Goal: Transaction & Acquisition: Download file/media

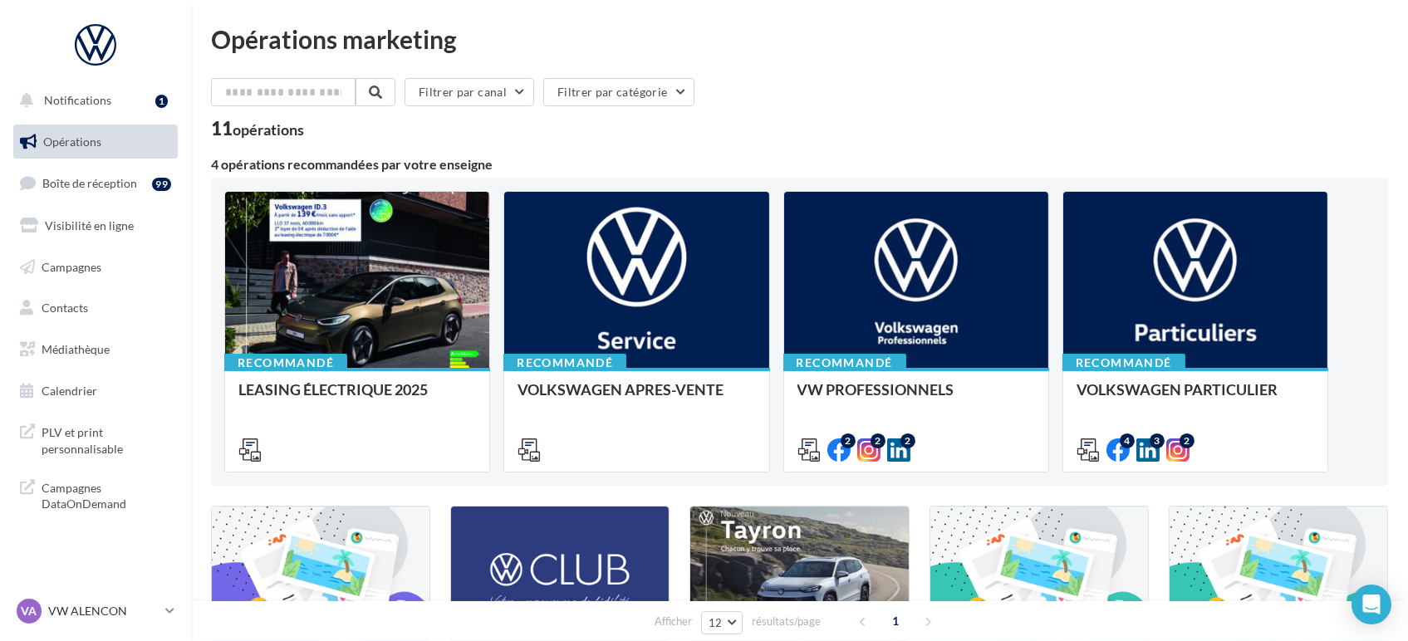
click at [431, 439] on div at bounding box center [357, 449] width 238 height 20
click at [342, 424] on div "LEASING ÉLECTRIQUE 2025" at bounding box center [357, 419] width 238 height 76
click at [554, 449] on div "Opérations marketing Filtrer par canal Filtrer par catégorie 11 opérations 4 op…" at bounding box center [799, 553] width 1177 height 1053
click at [387, 402] on div "LEASING ÉLECTRIQUE 2025" at bounding box center [357, 397] width 238 height 33
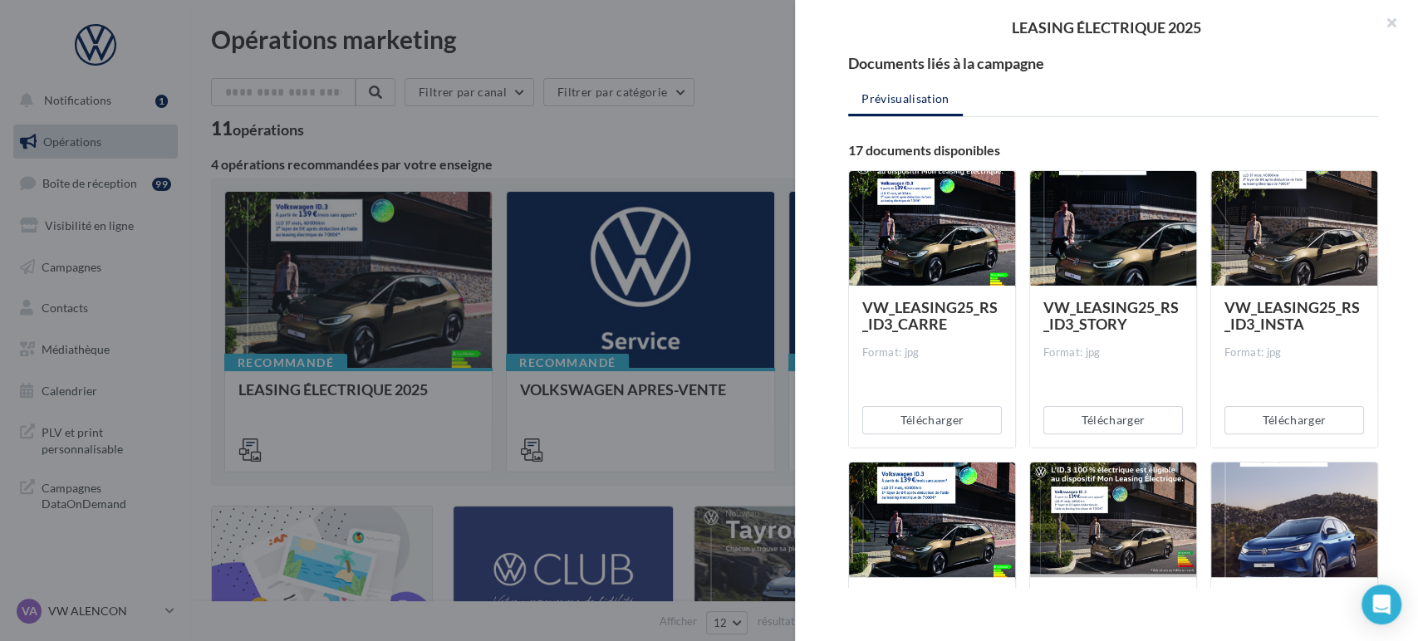
scroll to position [173, 0]
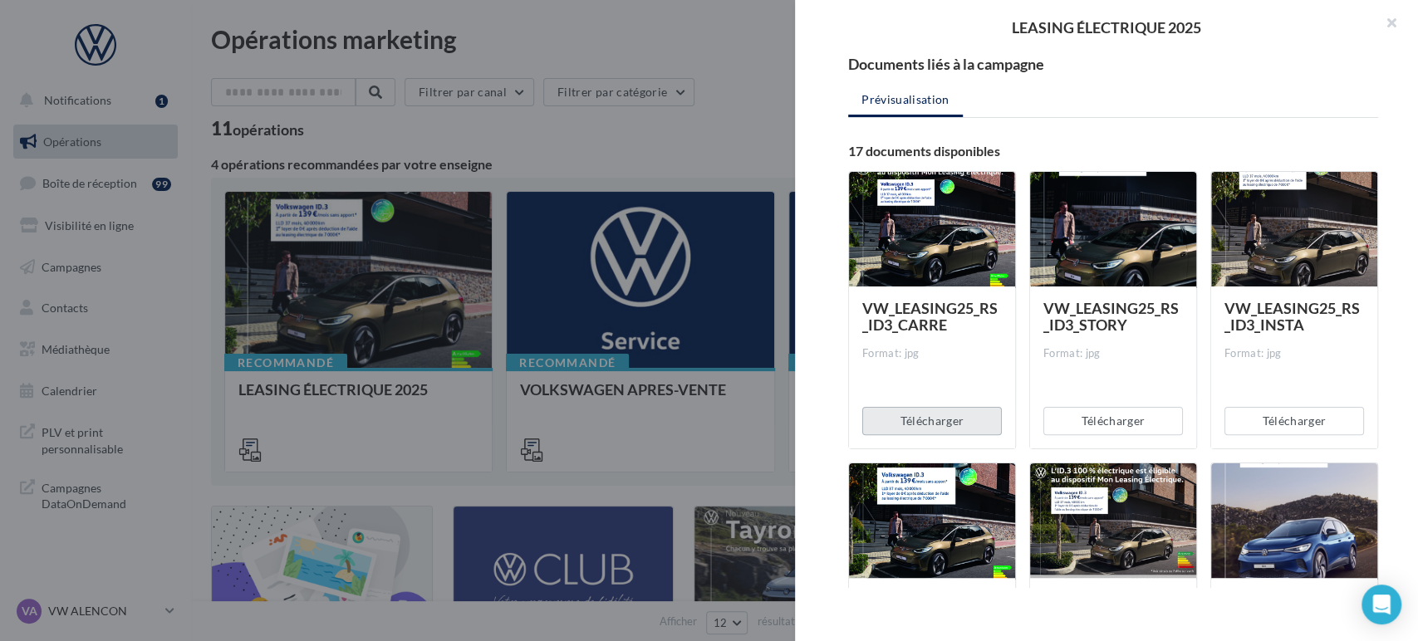
click at [912, 424] on button "Télécharger" at bounding box center [932, 421] width 140 height 28
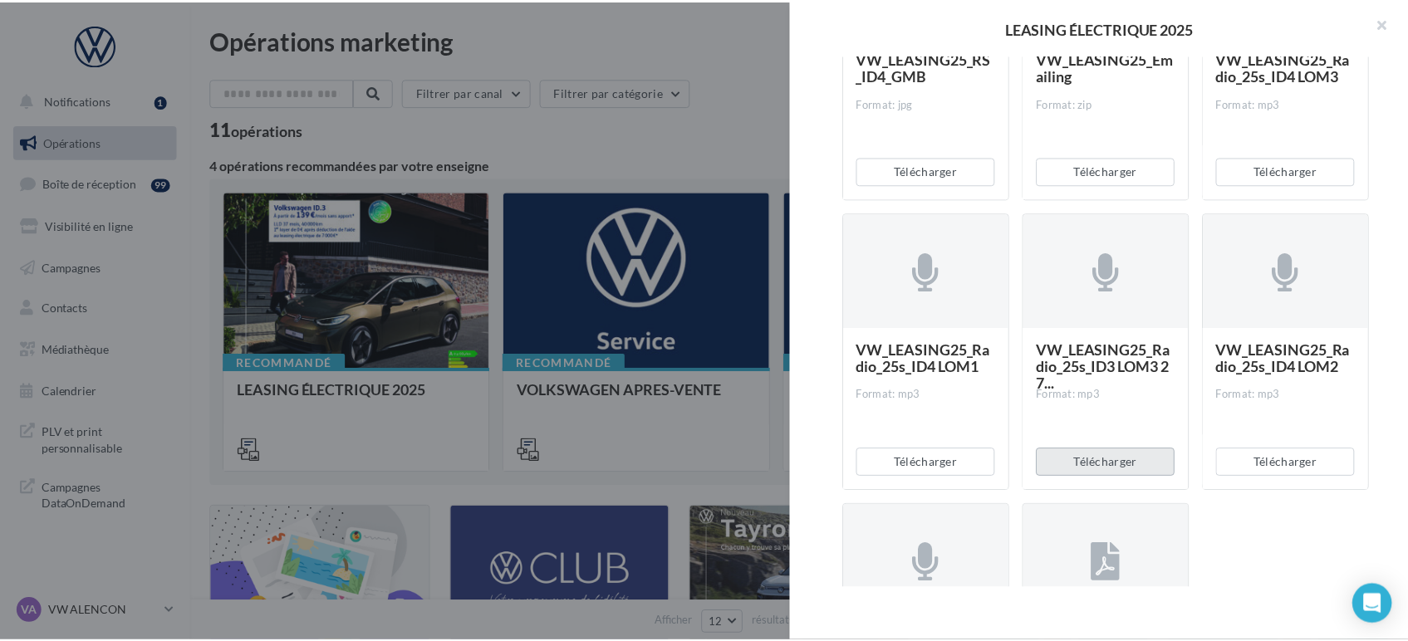
scroll to position [1517, 0]
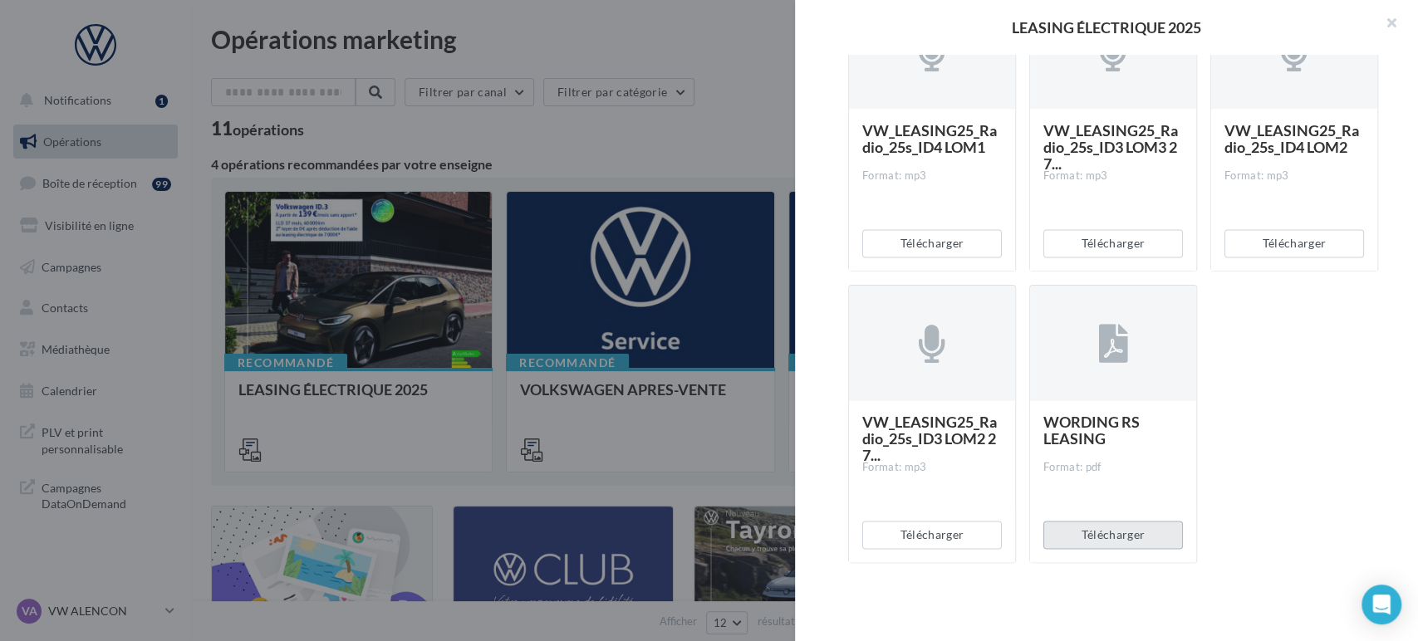
click at [1092, 538] on button "Télécharger" at bounding box center [1113, 535] width 140 height 28
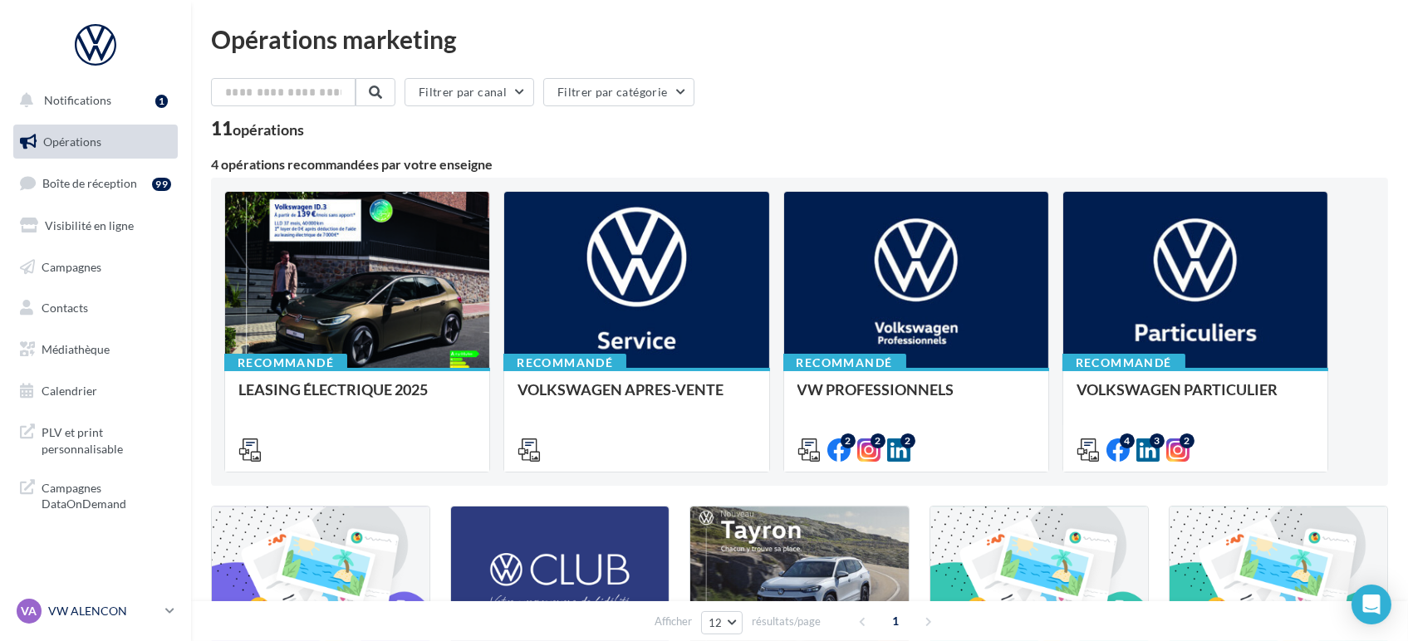
click at [88, 599] on div "VA VW ALENCON vw-ale-poi" at bounding box center [88, 611] width 142 height 25
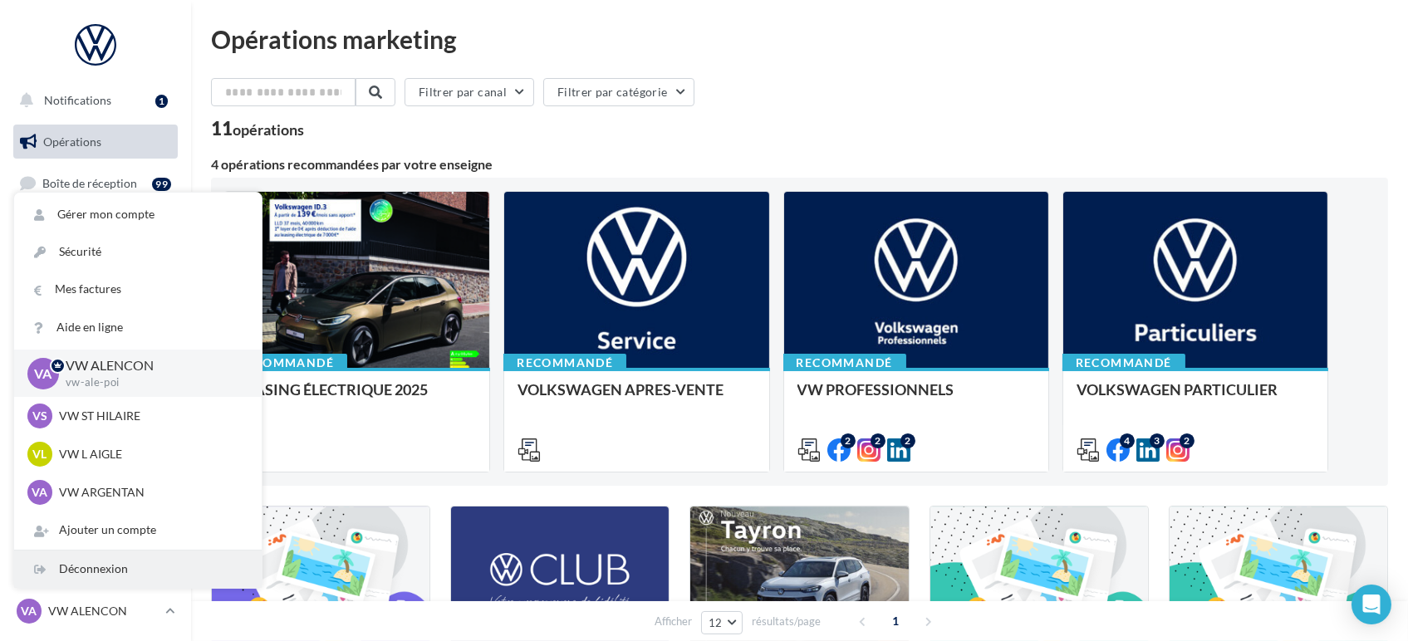
click at [99, 581] on div "Déconnexion" at bounding box center [138, 569] width 248 height 37
